Goal: Task Accomplishment & Management: Use online tool/utility

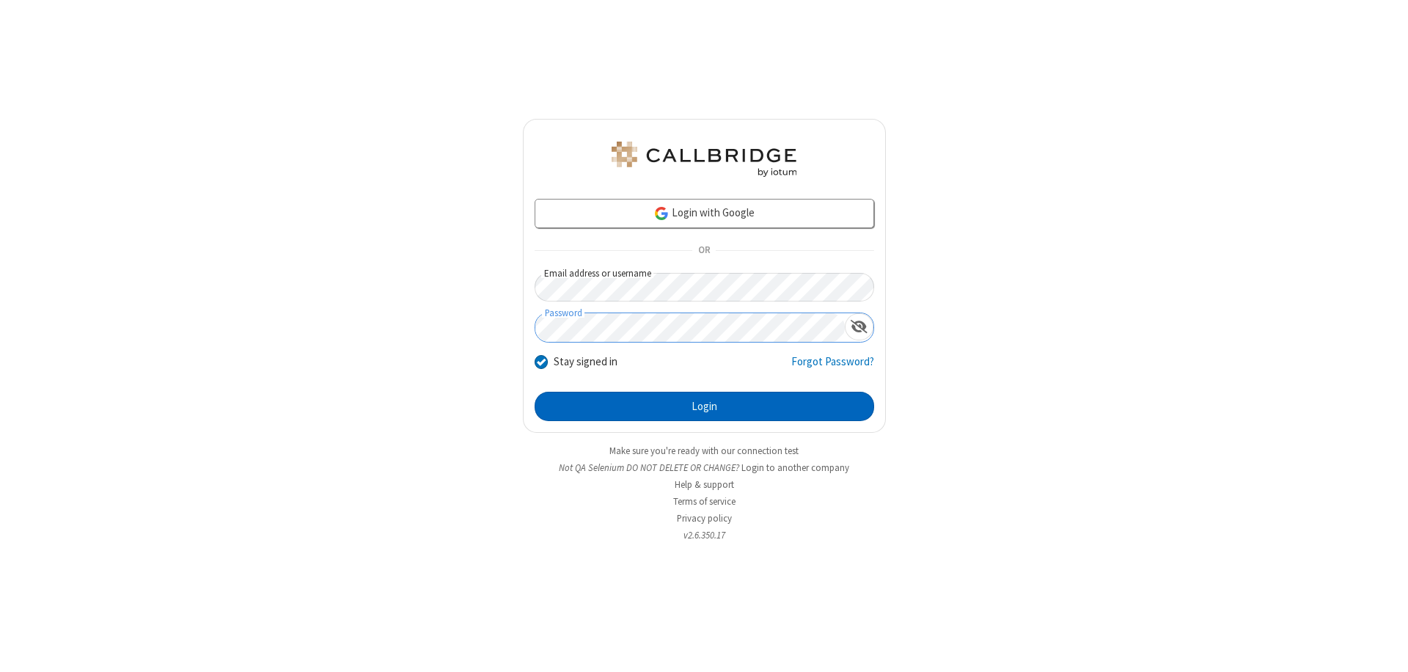
click at [704, 406] on button "Login" at bounding box center [705, 406] width 340 height 29
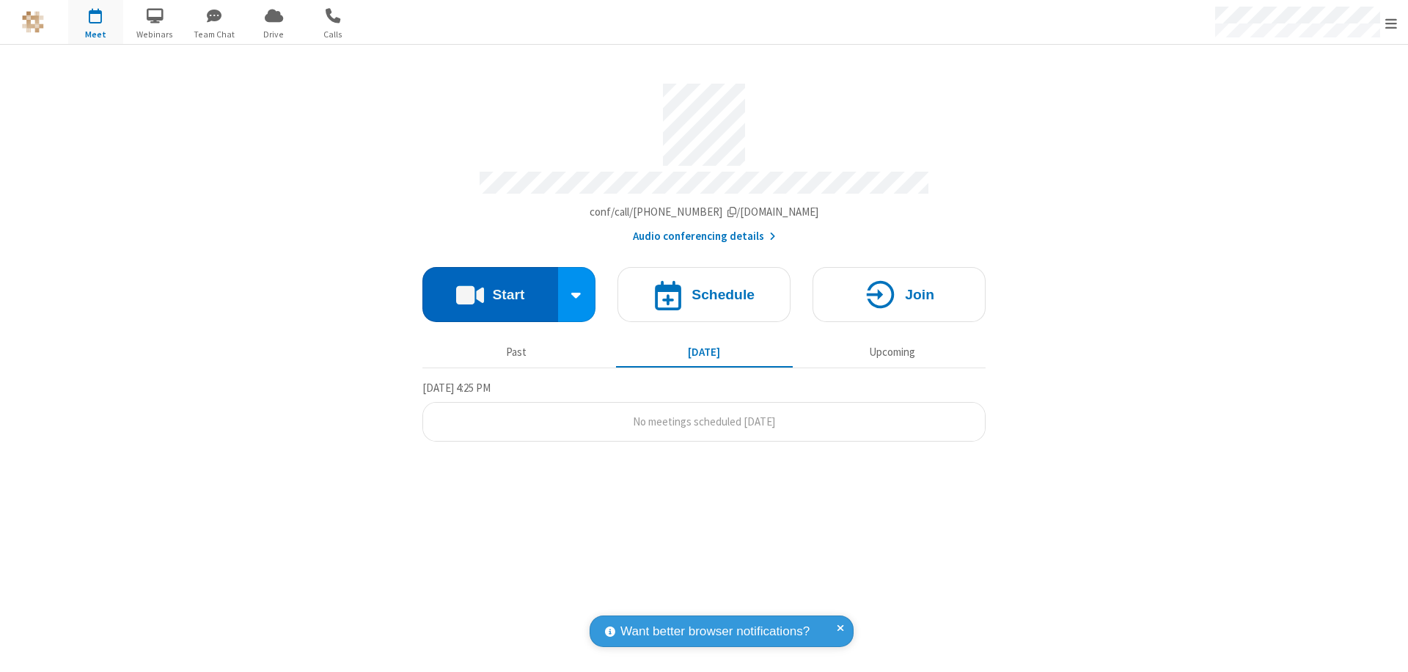
click at [490, 288] on button "Start" at bounding box center [491, 294] width 136 height 55
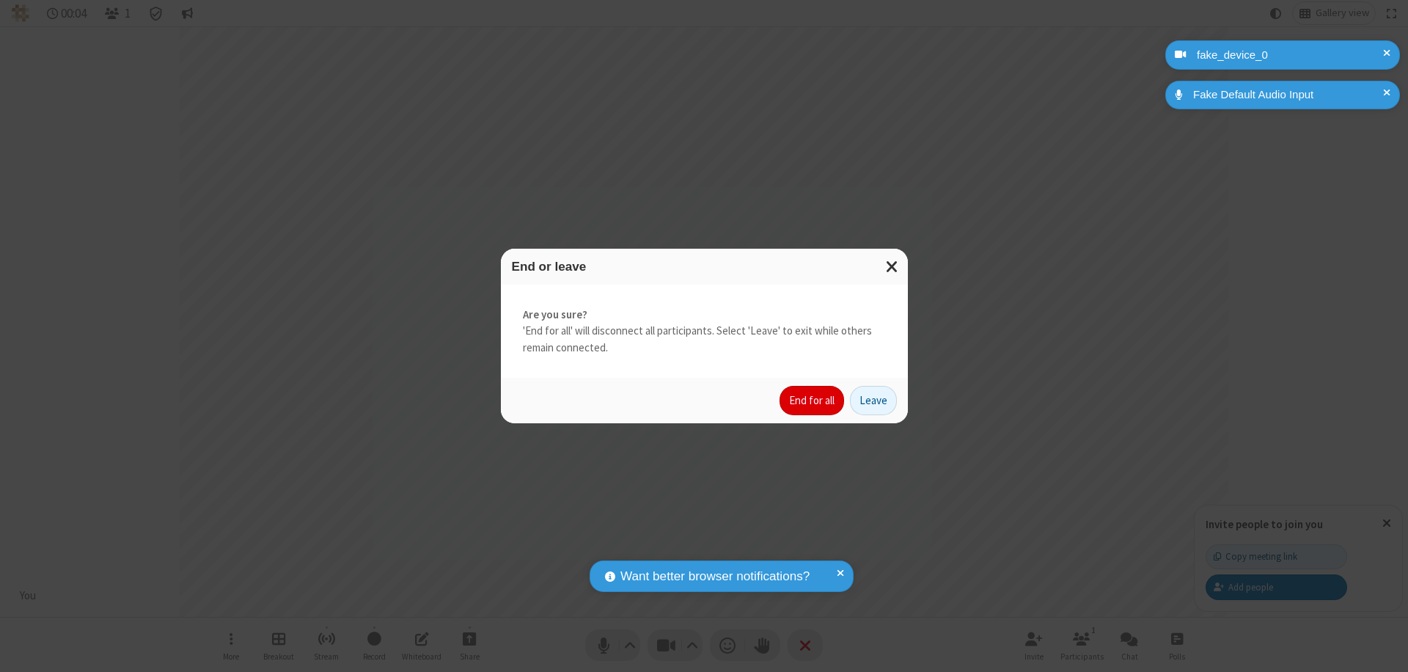
click at [813, 401] on button "End for all" at bounding box center [812, 400] width 65 height 29
